Goal: Navigation & Orientation: Find specific page/section

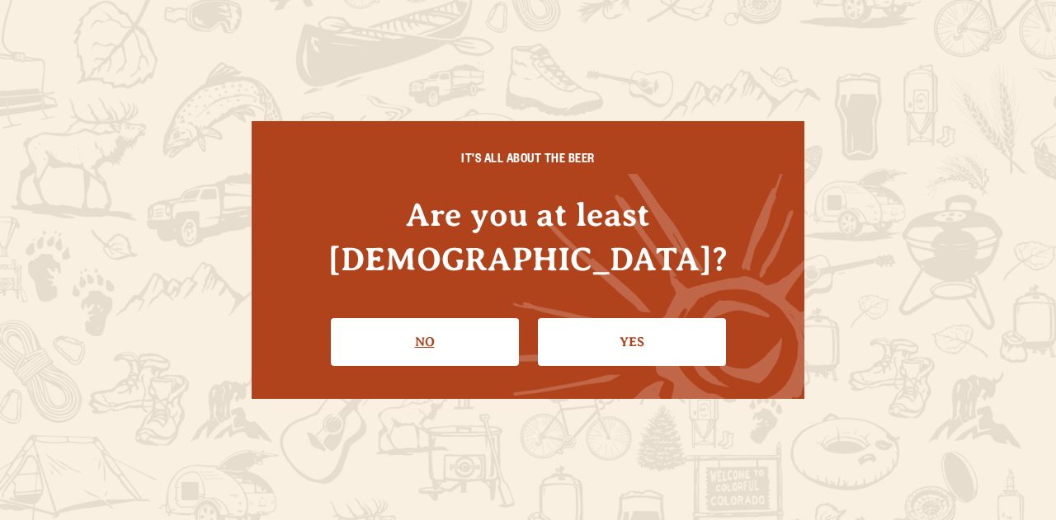
click at [399, 319] on link "No" at bounding box center [425, 342] width 188 height 48
click at [562, 321] on link "Yes" at bounding box center [632, 342] width 188 height 48
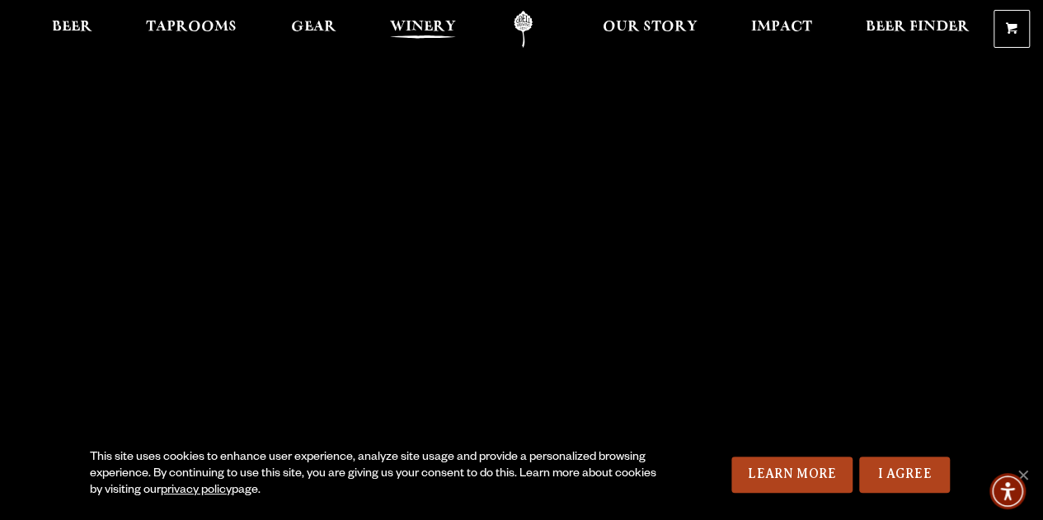
click at [435, 22] on span "Winery" at bounding box center [423, 27] width 66 height 13
click at [69, 21] on span "Beer" at bounding box center [72, 27] width 40 height 13
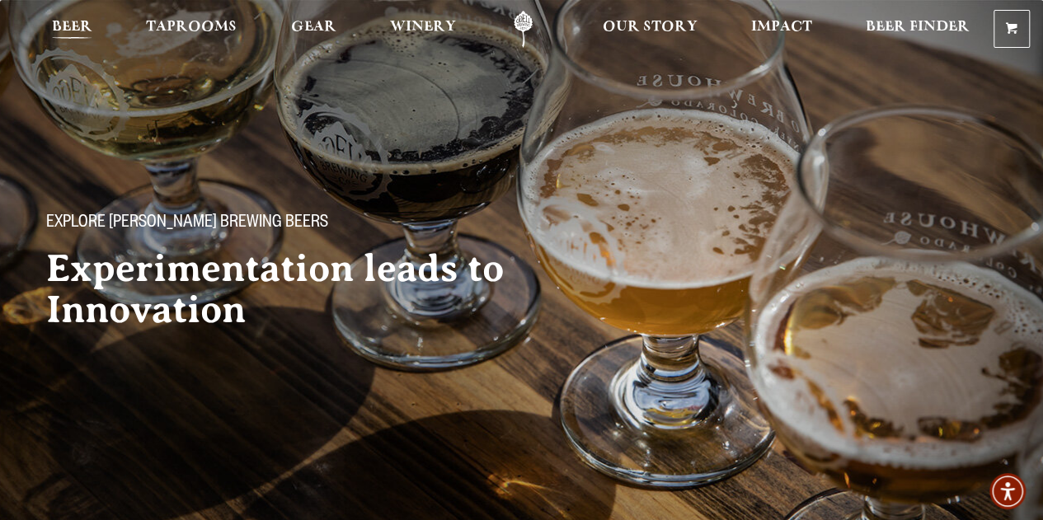
click at [77, 21] on span "Beer" at bounding box center [72, 27] width 40 height 13
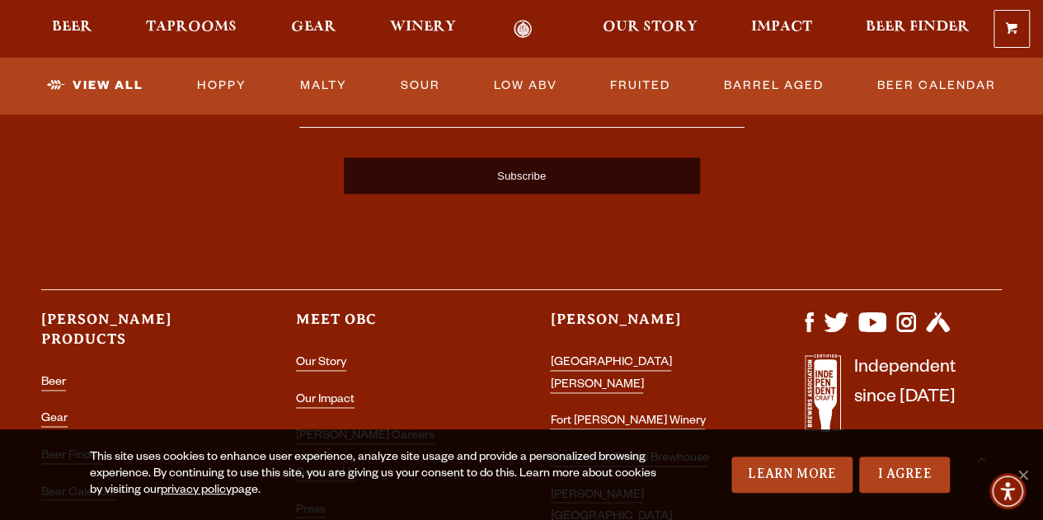
scroll to position [4388, 0]
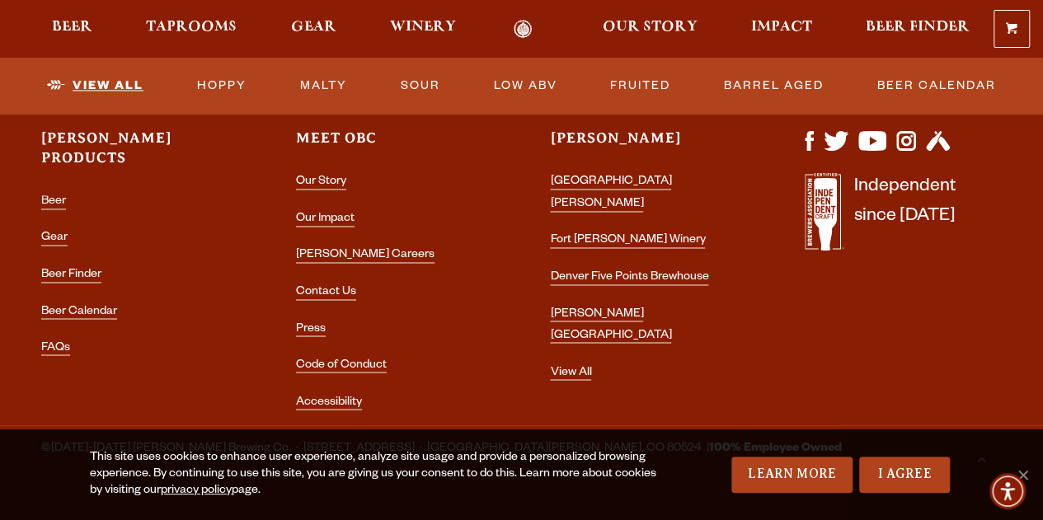
click at [115, 85] on link "View All" at bounding box center [95, 86] width 110 height 38
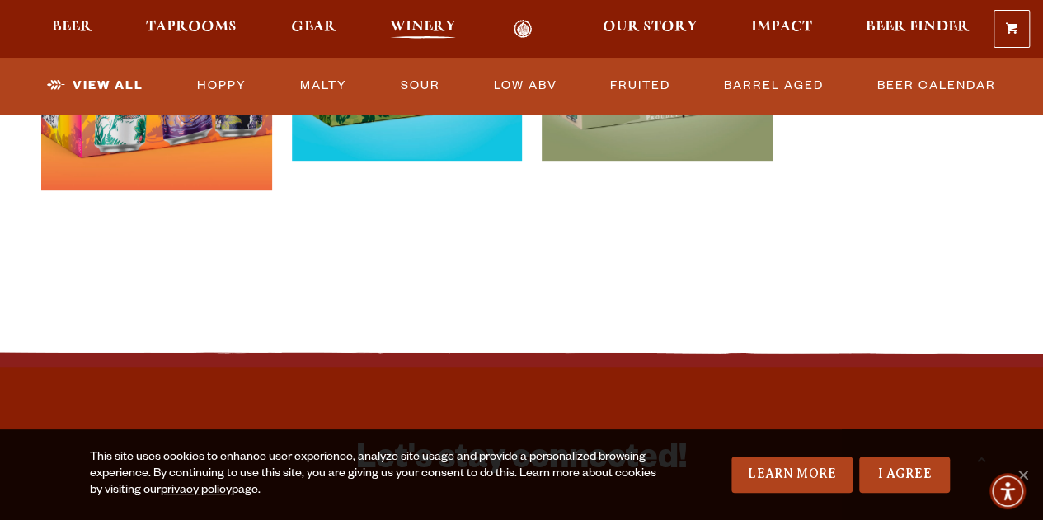
click at [421, 23] on span "Winery" at bounding box center [423, 27] width 66 height 13
